Goal: Navigation & Orientation: Find specific page/section

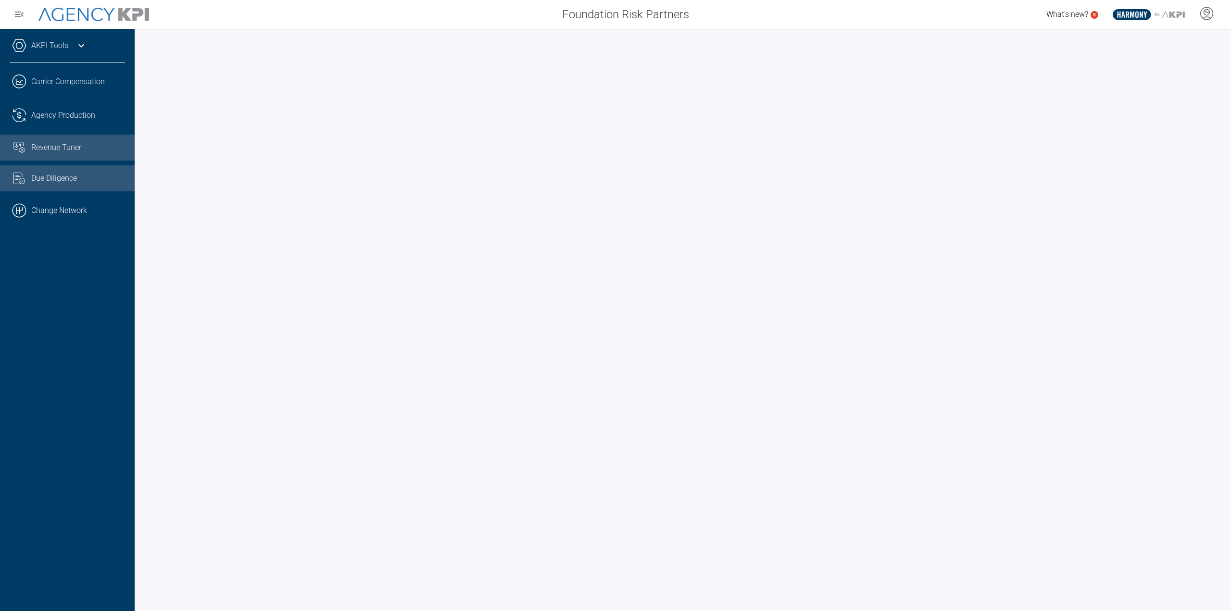
click at [48, 167] on link "Common File Text Check Streamline Icon: [URL][DOMAIN_NAME] Due Diligence" at bounding box center [67, 178] width 135 height 26
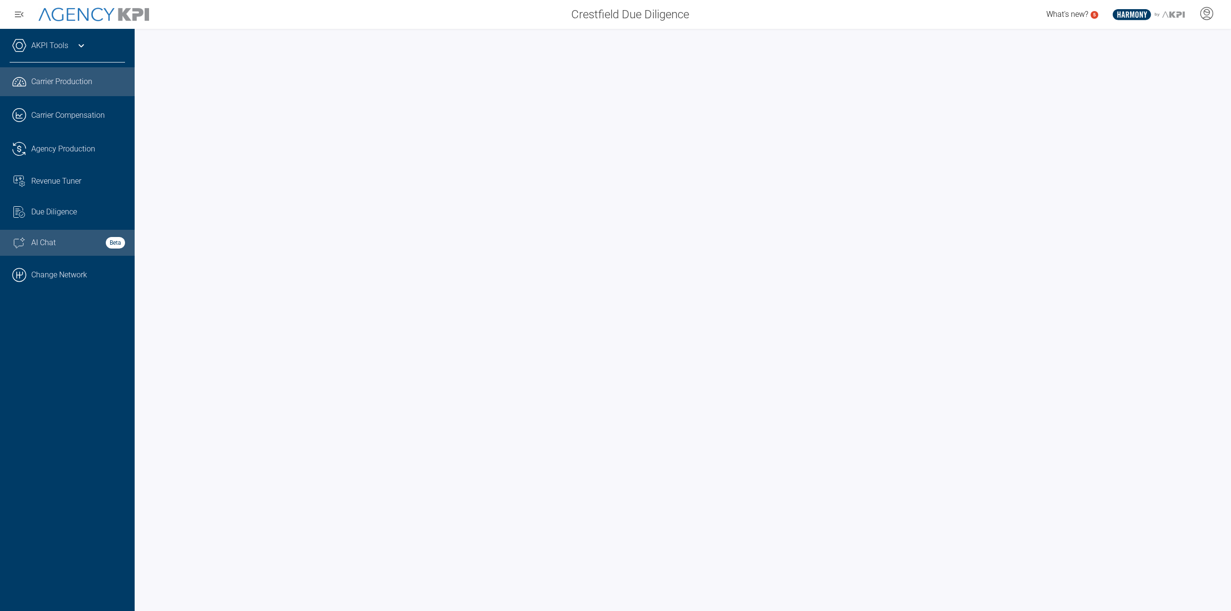
click at [65, 239] on div "AI Chat Beta" at bounding box center [78, 243] width 94 height 12
click at [39, 220] on link "Common File Text Check Streamline Icon: https://streamlinehq.com Due Diligence" at bounding box center [67, 212] width 135 height 26
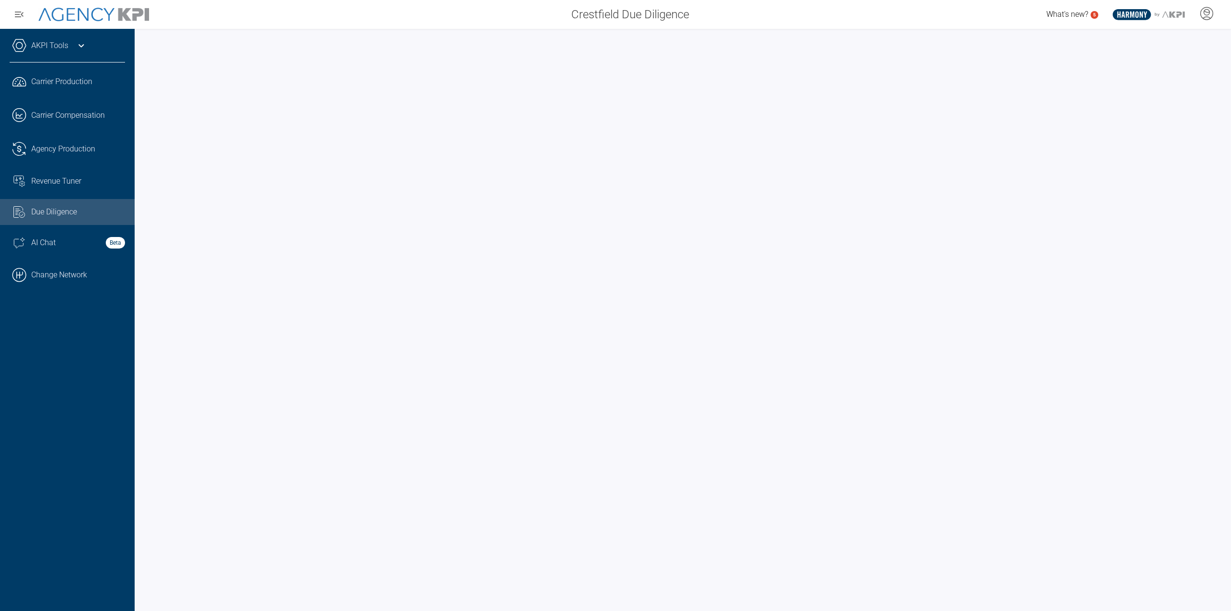
click at [104, 267] on link ".cls-1{fill:none;stroke:#000;stroke-linecap:round;stroke-linejoin:round;stroke-…" at bounding box center [67, 275] width 135 height 29
